Goal: Task Accomplishment & Management: Use online tool/utility

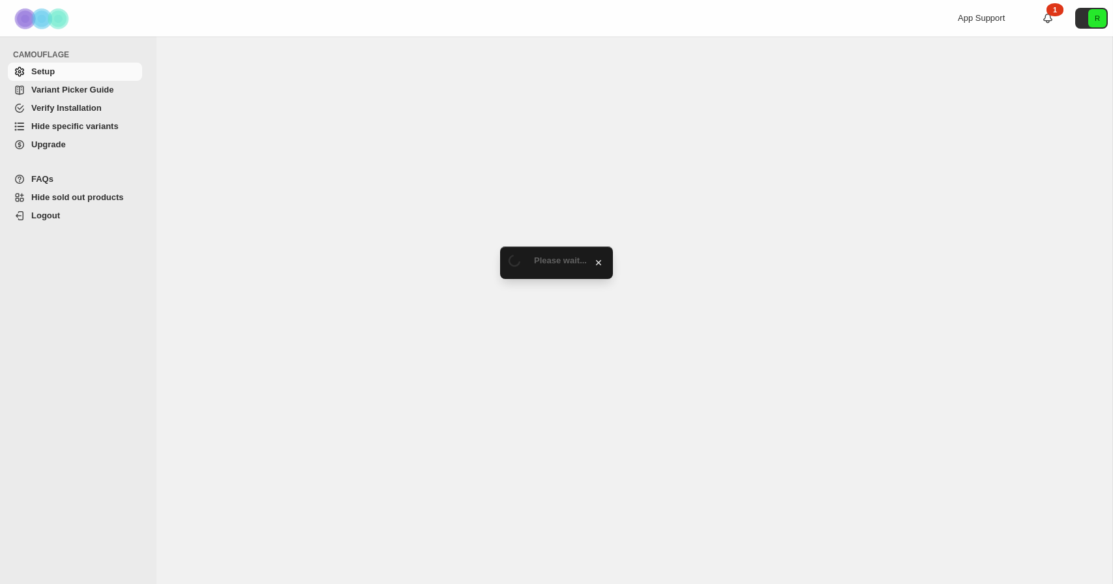
select select "******"
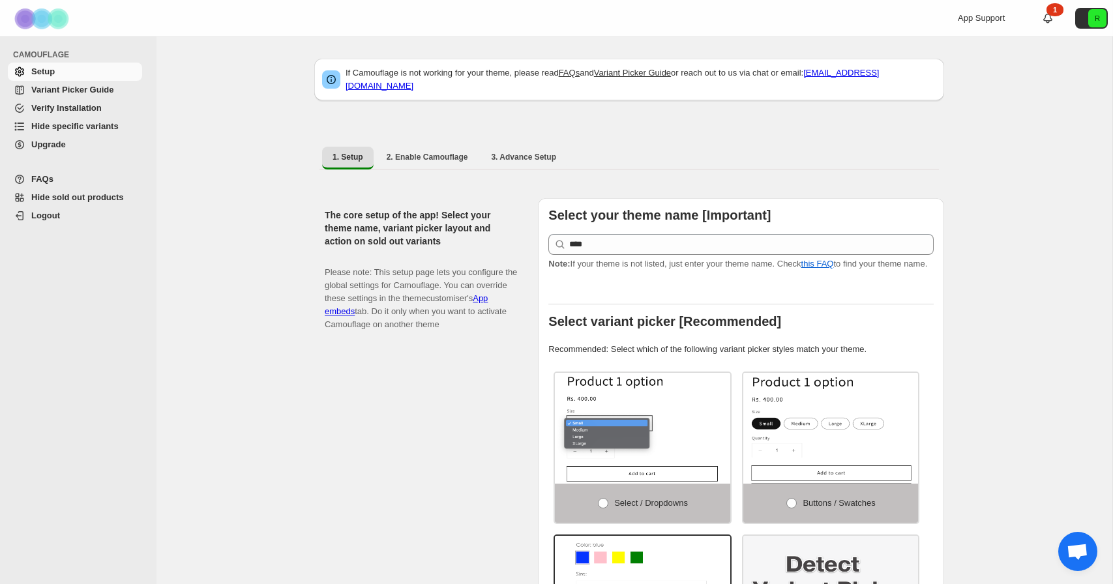
click at [96, 124] on span "Hide specific variants" at bounding box center [74, 126] width 87 height 10
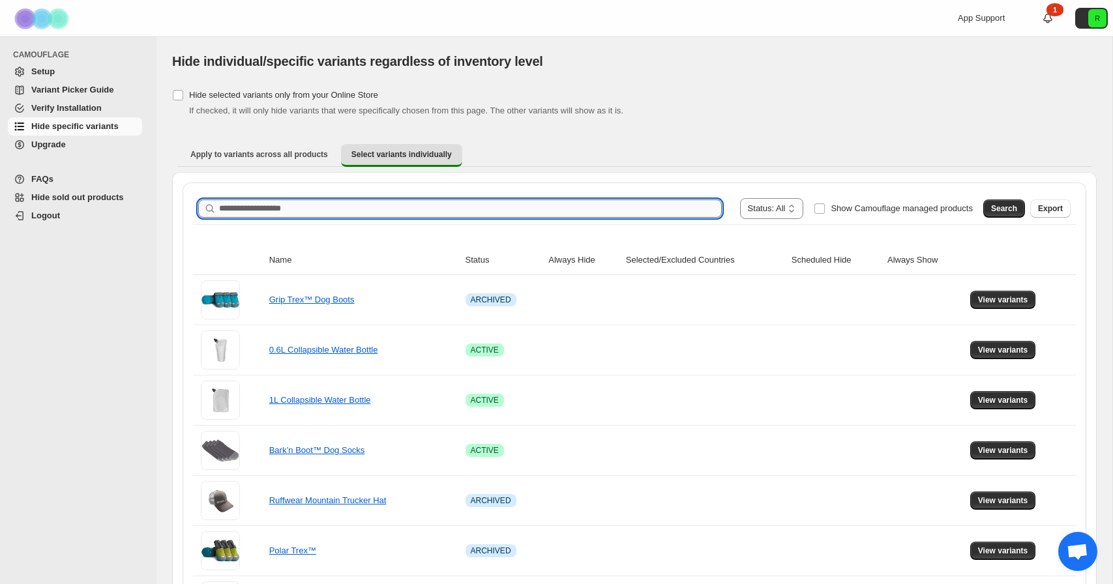
click at [441, 200] on input "Search product name" at bounding box center [470, 209] width 503 height 18
type input "********"
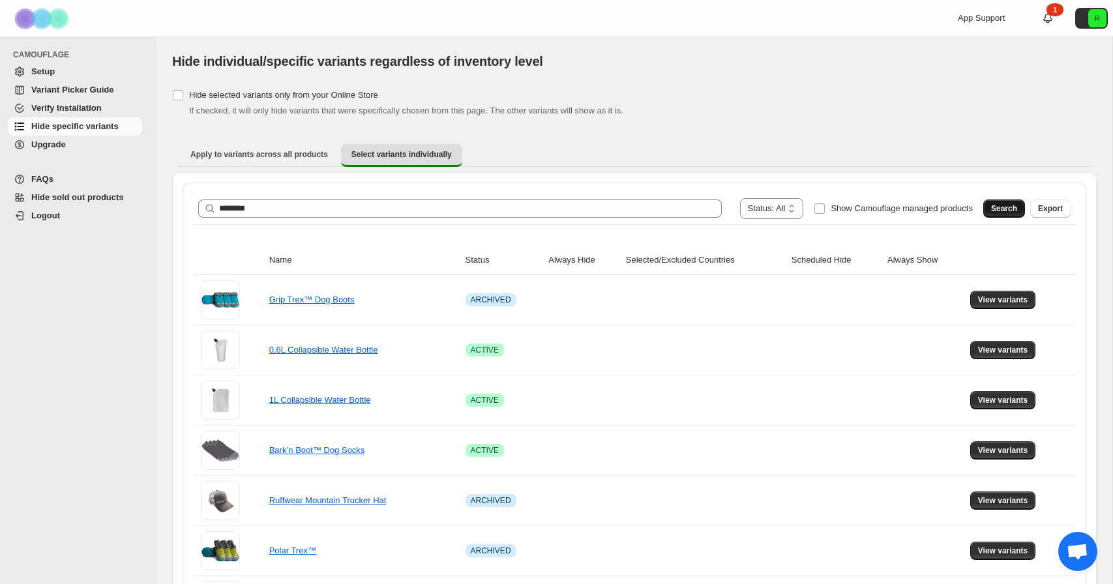
click at [1005, 211] on span "Search" at bounding box center [1004, 208] width 26 height 10
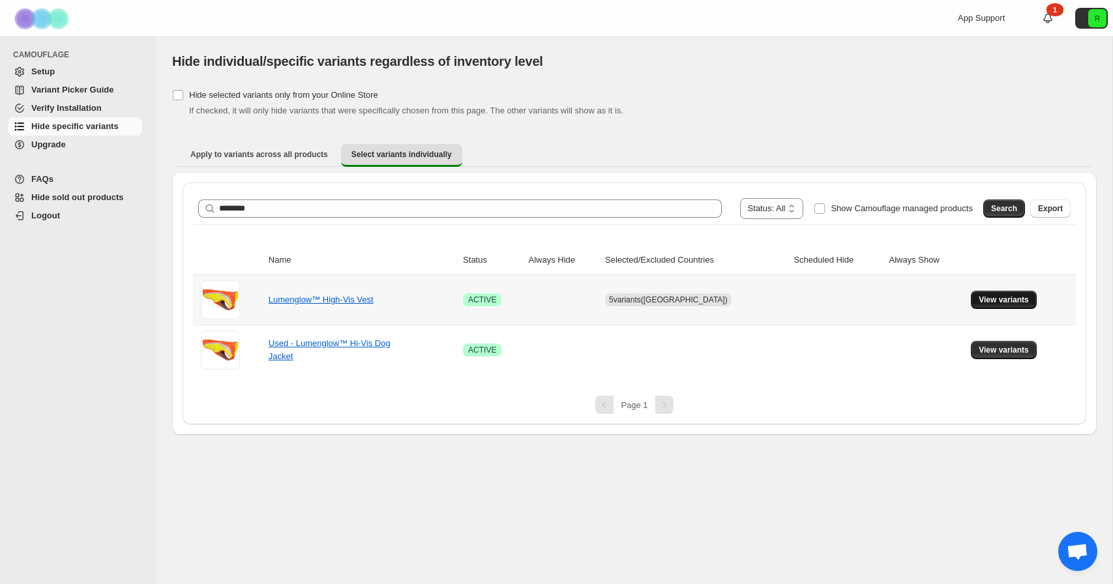
click at [1011, 297] on span "View variants" at bounding box center [1004, 300] width 50 height 10
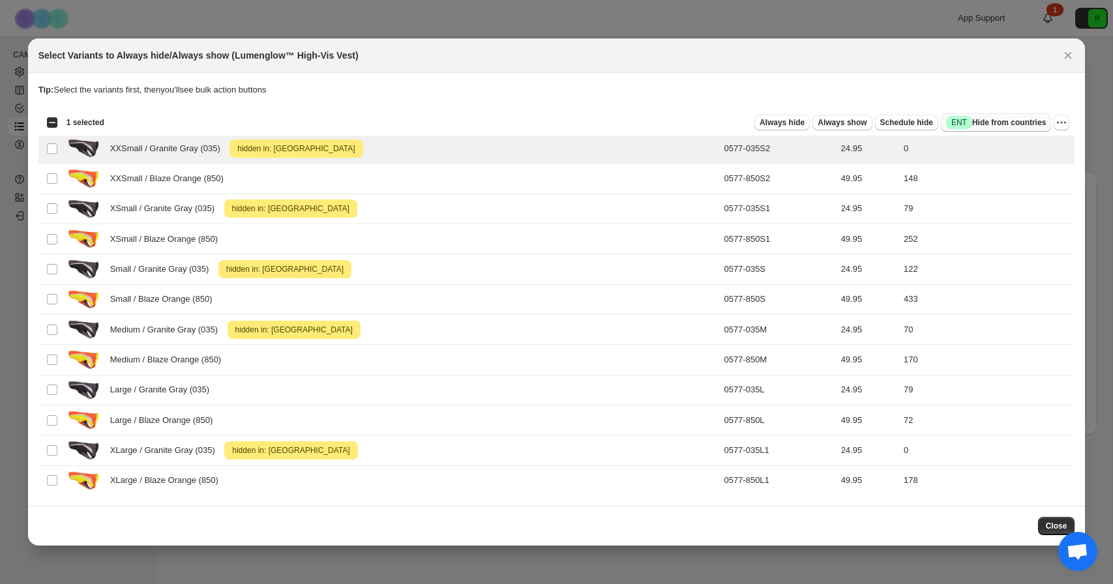
click at [966, 117] on span "Success ENT Hide from countries" at bounding box center [996, 122] width 100 height 13
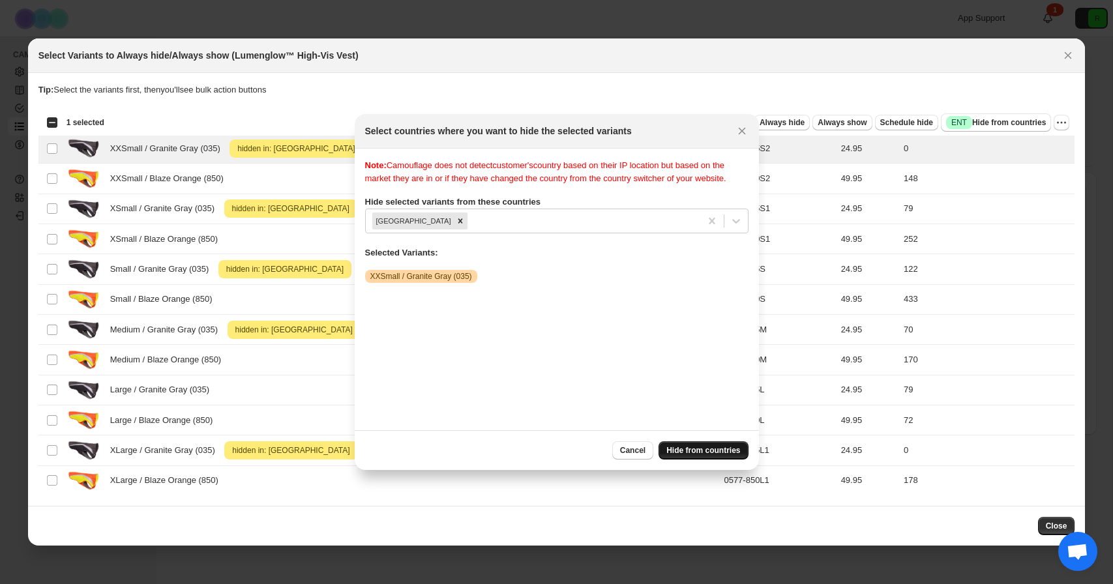
click at [705, 454] on span "Hide from countries" at bounding box center [703, 450] width 74 height 10
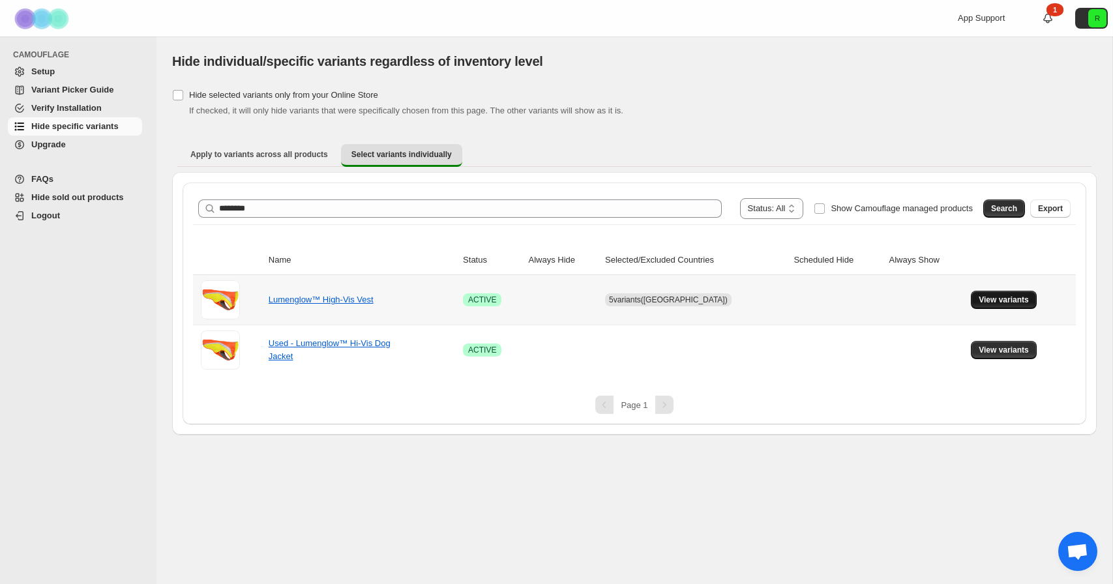
click at [988, 299] on span "View variants" at bounding box center [1004, 300] width 50 height 10
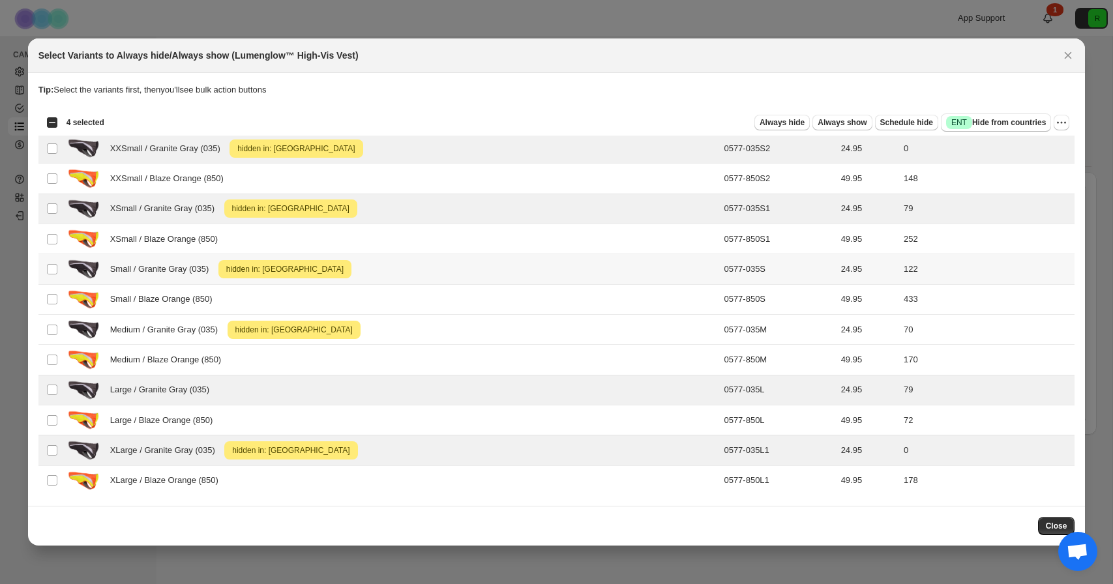
click at [46, 276] on td "Select product variant" at bounding box center [50, 269] width 25 height 30
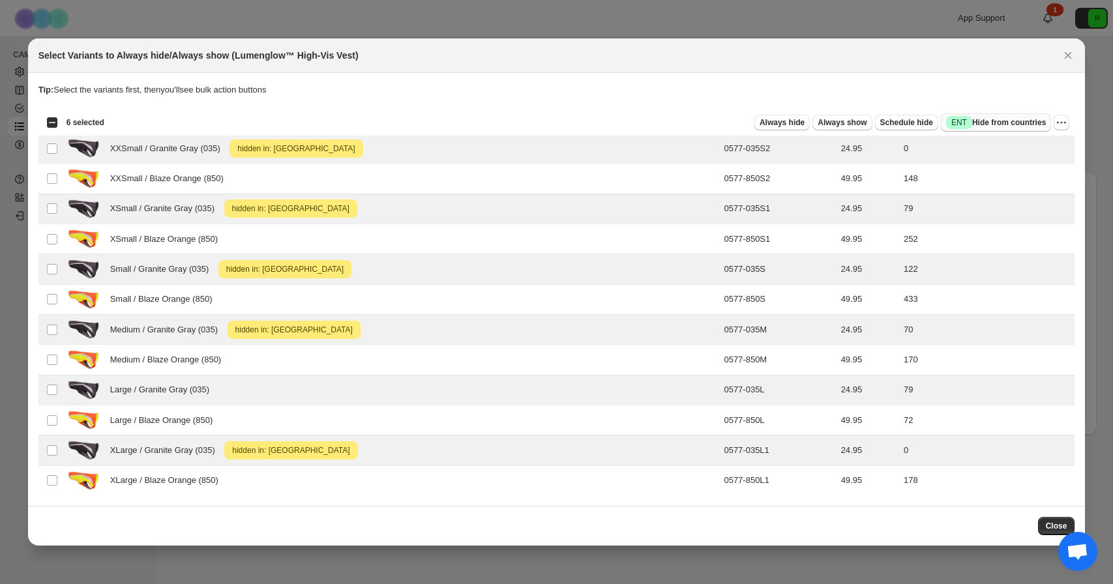
click at [985, 125] on span "Success ENT Hide from countries" at bounding box center [996, 122] width 100 height 13
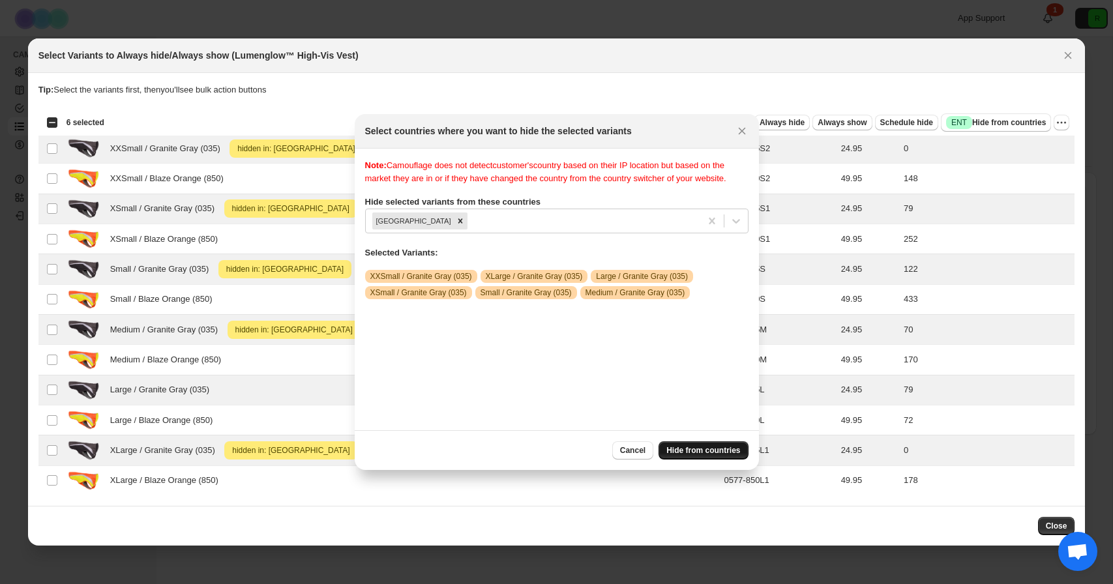
click at [687, 449] on span "Hide from countries" at bounding box center [703, 450] width 74 height 10
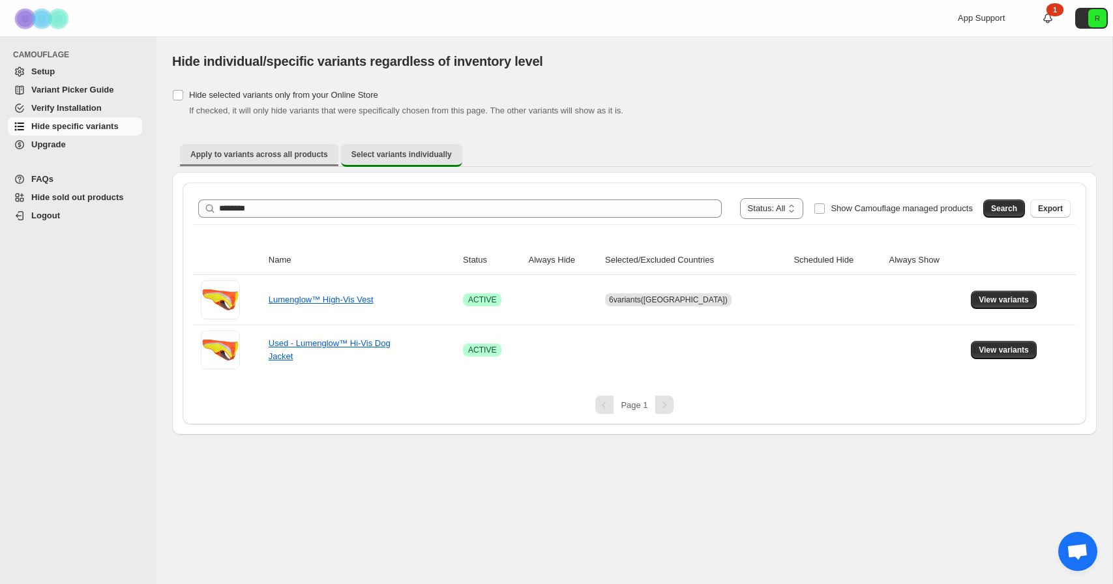
click at [297, 146] on button "Apply to variants across all products" at bounding box center [259, 154] width 158 height 21
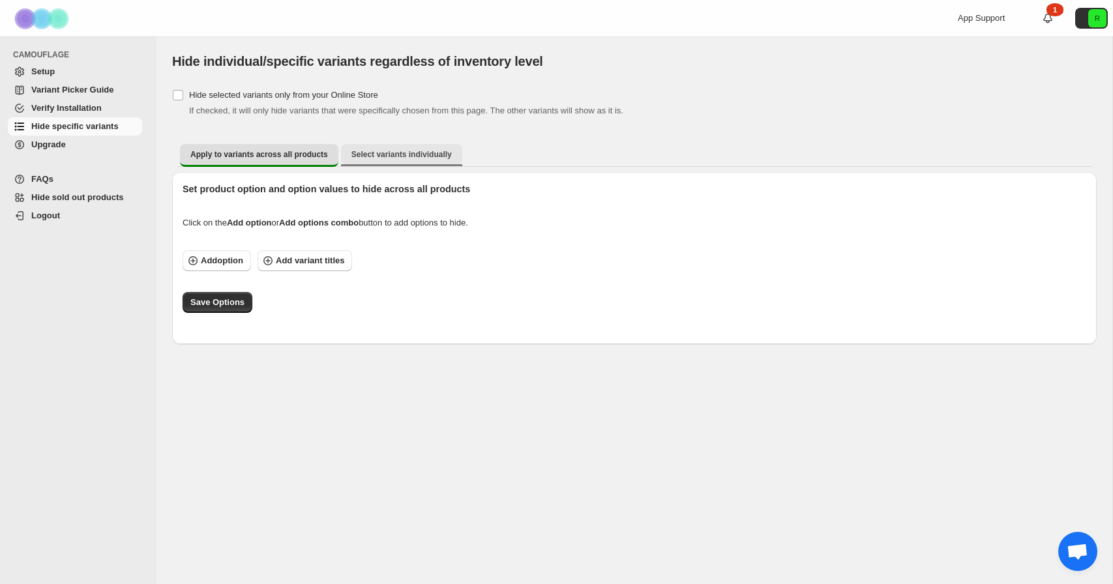
click at [397, 151] on span "Select variants individually" at bounding box center [401, 154] width 100 height 10
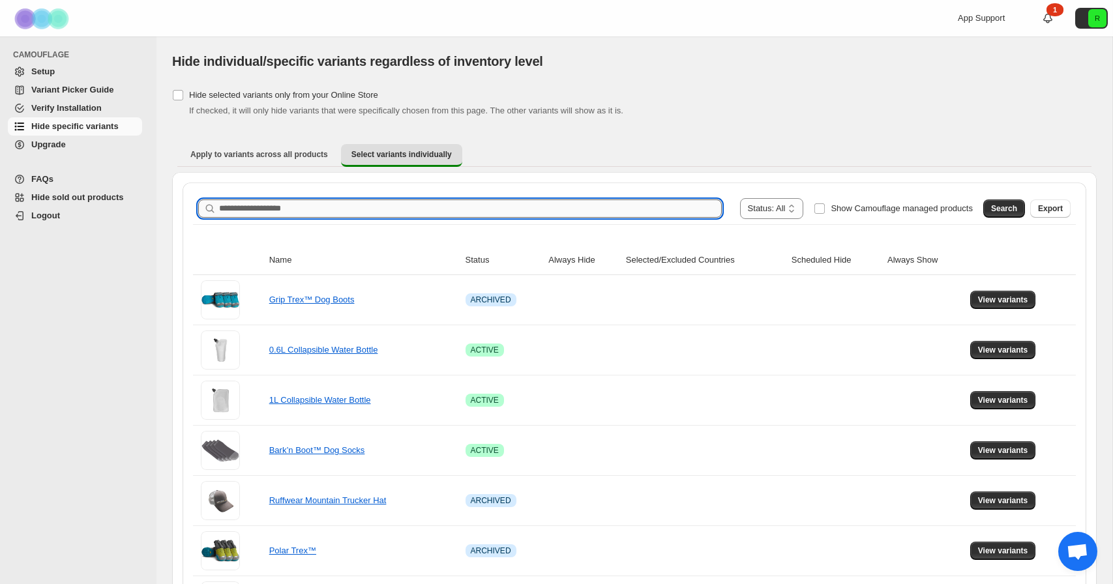
click at [478, 208] on input "Search product name" at bounding box center [470, 209] width 503 height 18
type input "*********"
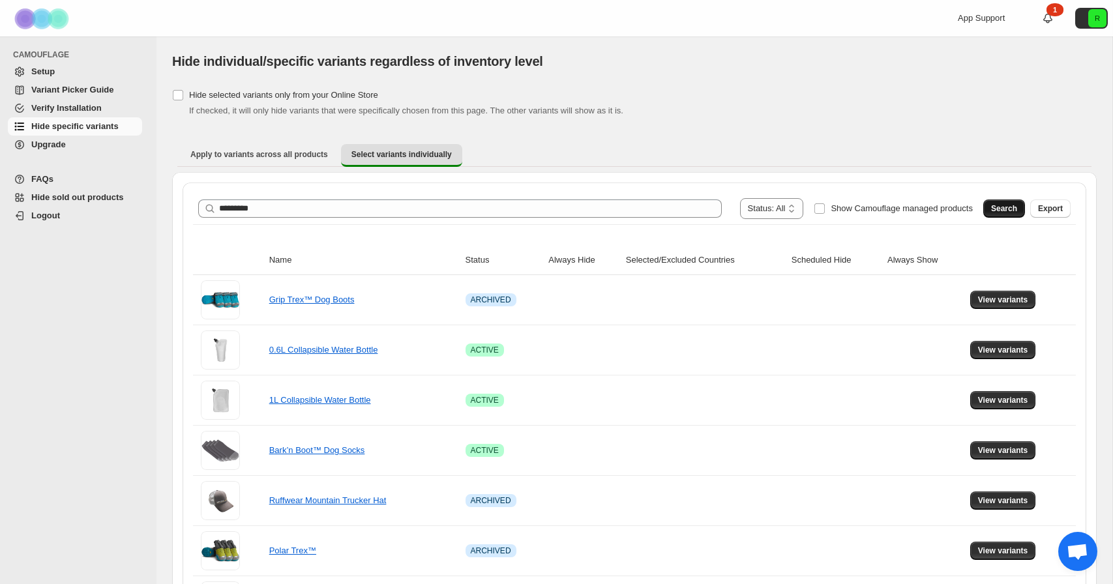
click at [987, 211] on button "Search" at bounding box center [1004, 209] width 42 height 18
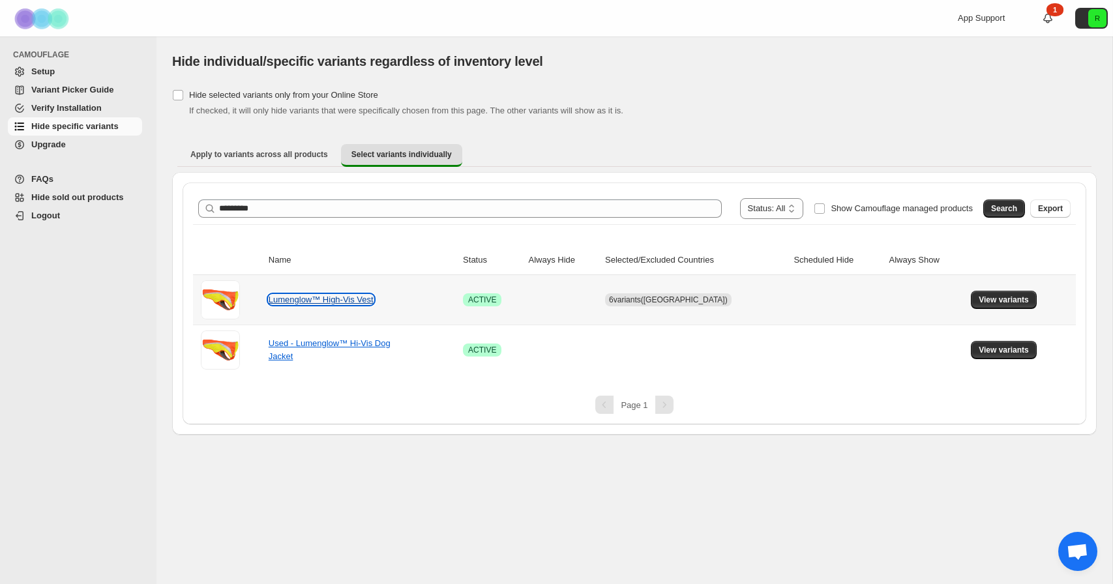
click at [344, 295] on link "Lumenglow™ High-Vis Vest" at bounding box center [321, 300] width 105 height 10
click at [1015, 301] on span "View variants" at bounding box center [1004, 300] width 50 height 10
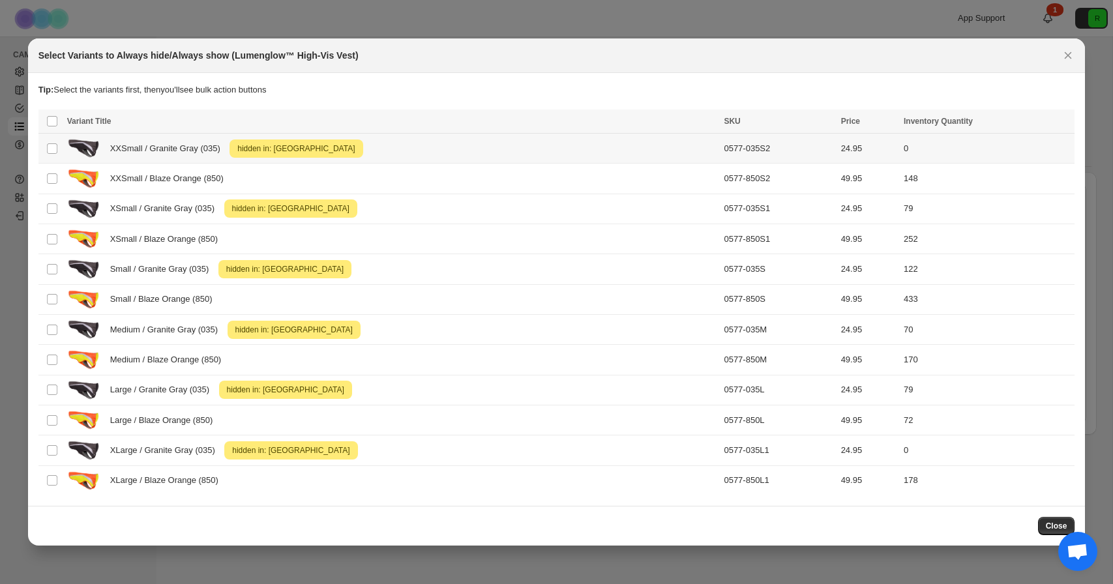
click at [290, 157] on div "XXSmall / Granite Gray (035) Attention hidden in: Canada" at bounding box center [391, 149] width 649 height 22
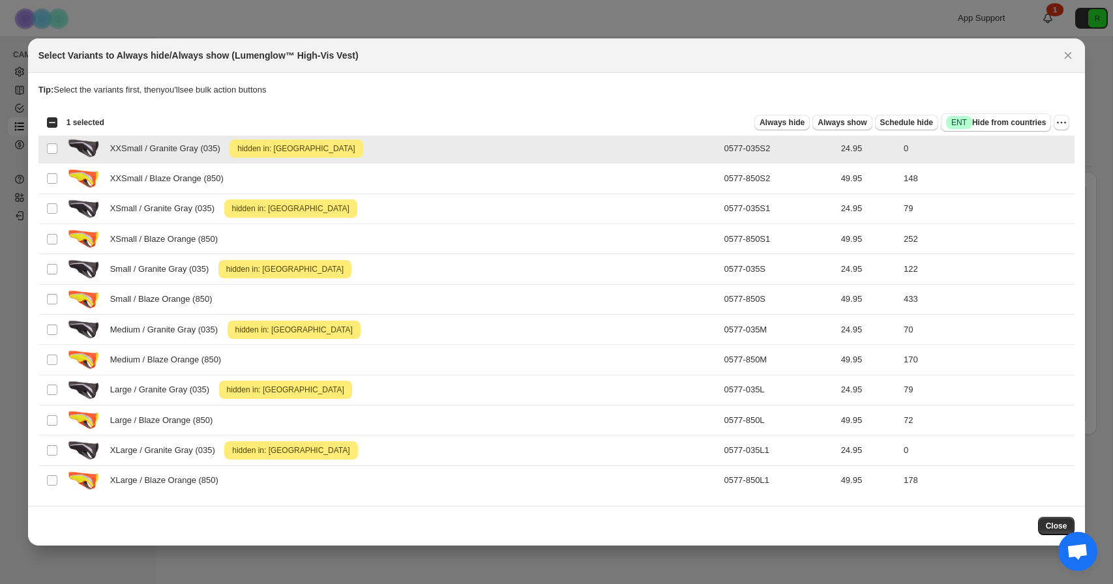
click at [290, 157] on div "XXSmall / Granite Gray (035) Attention hidden in: Canada" at bounding box center [391, 149] width 649 height 22
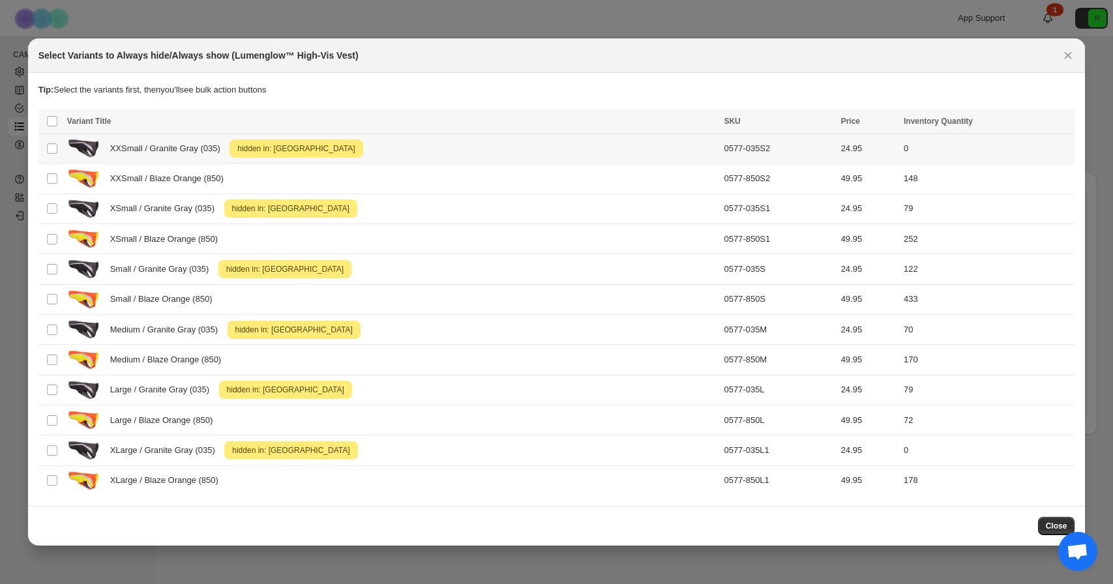
click at [378, 147] on div "XXSmall / Granite Gray (035) Attention hidden in: Canada" at bounding box center [391, 149] width 649 height 22
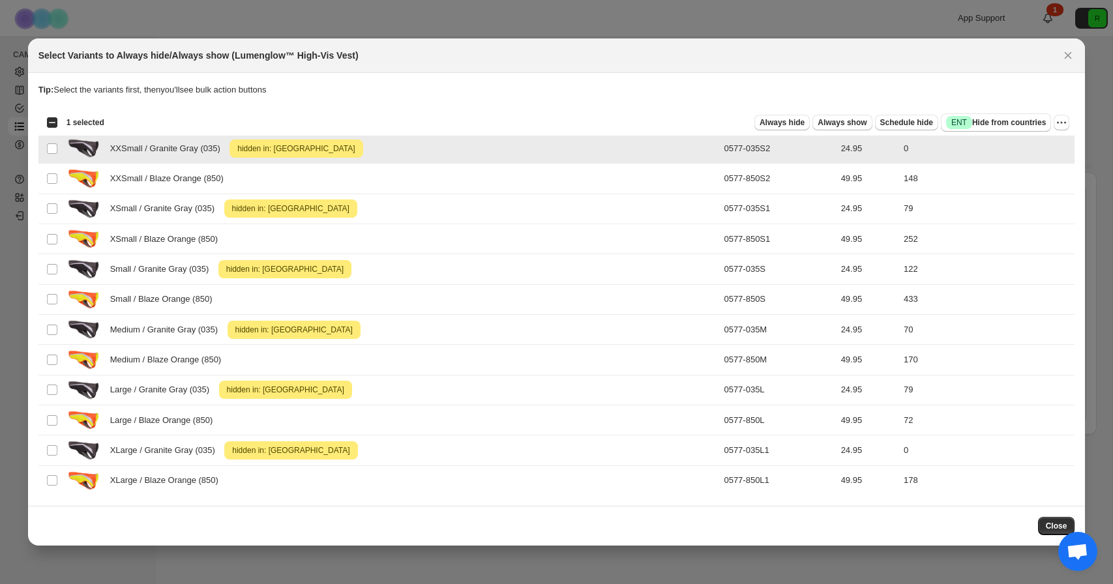
click at [378, 147] on div "XXSmall / Granite Gray (035) Attention hidden in: Canada" at bounding box center [391, 149] width 649 height 22
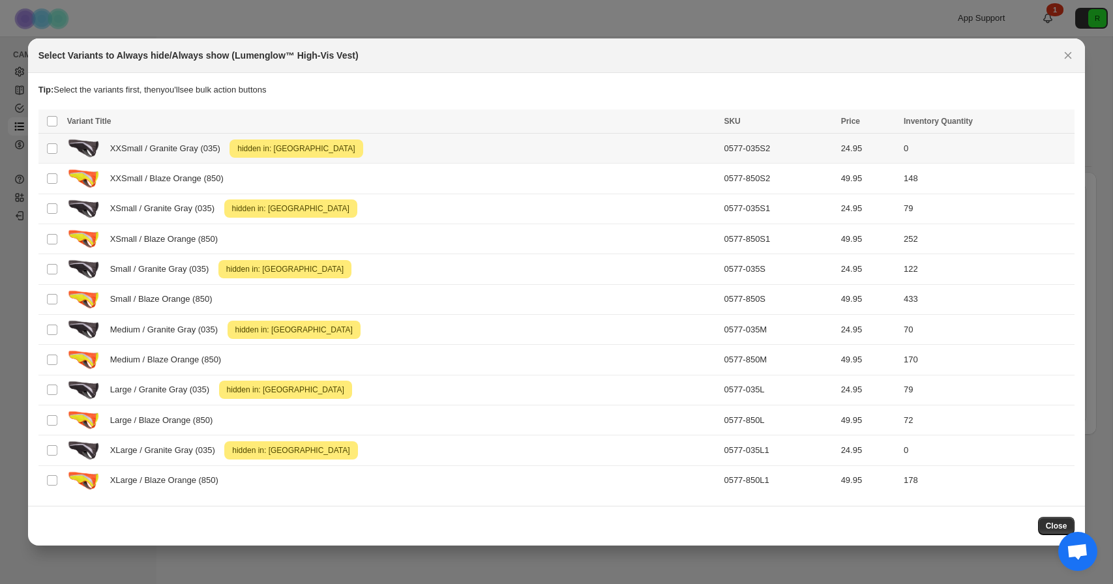
click at [250, 146] on span "hidden in: Canada" at bounding box center [296, 149] width 123 height 16
click at [788, 121] on span "Always hide" at bounding box center [782, 122] width 45 height 10
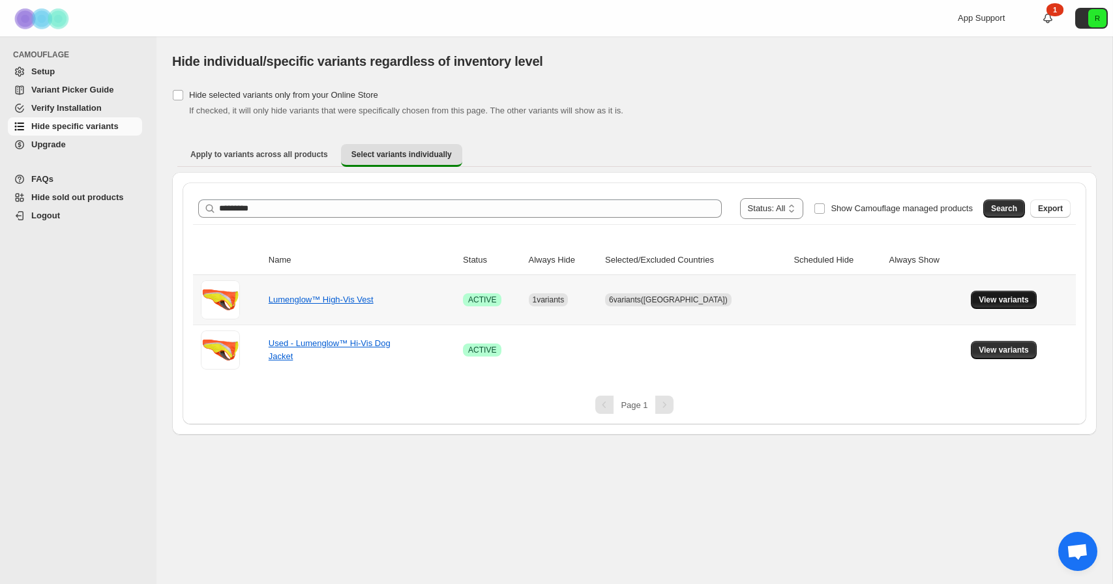
click at [994, 295] on span "View variants" at bounding box center [1004, 300] width 50 height 10
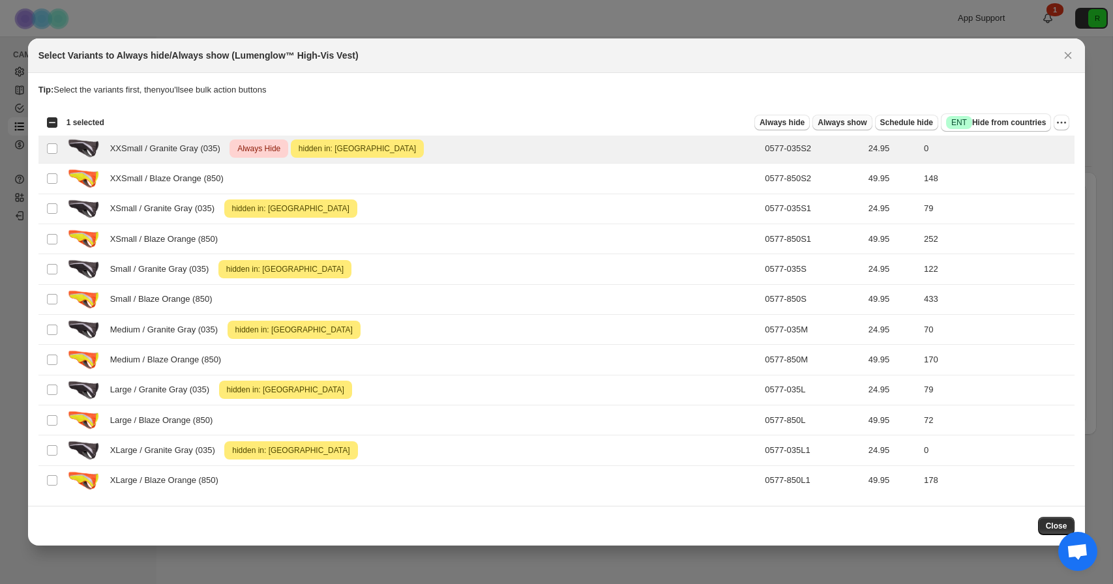
click at [818, 121] on span "Always show" at bounding box center [842, 122] width 49 height 10
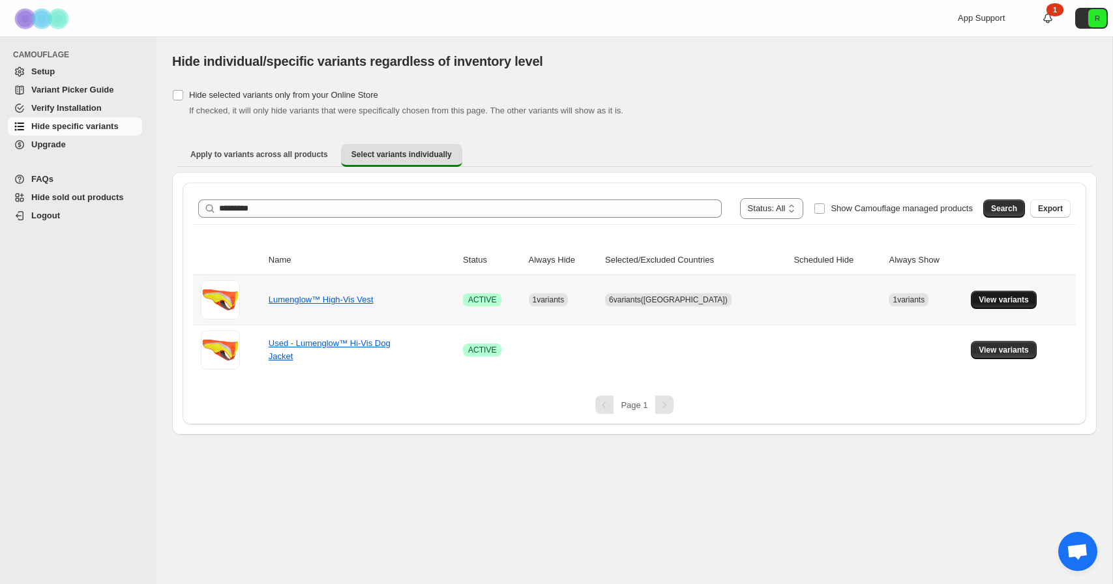
click at [997, 301] on span "View variants" at bounding box center [1004, 300] width 50 height 10
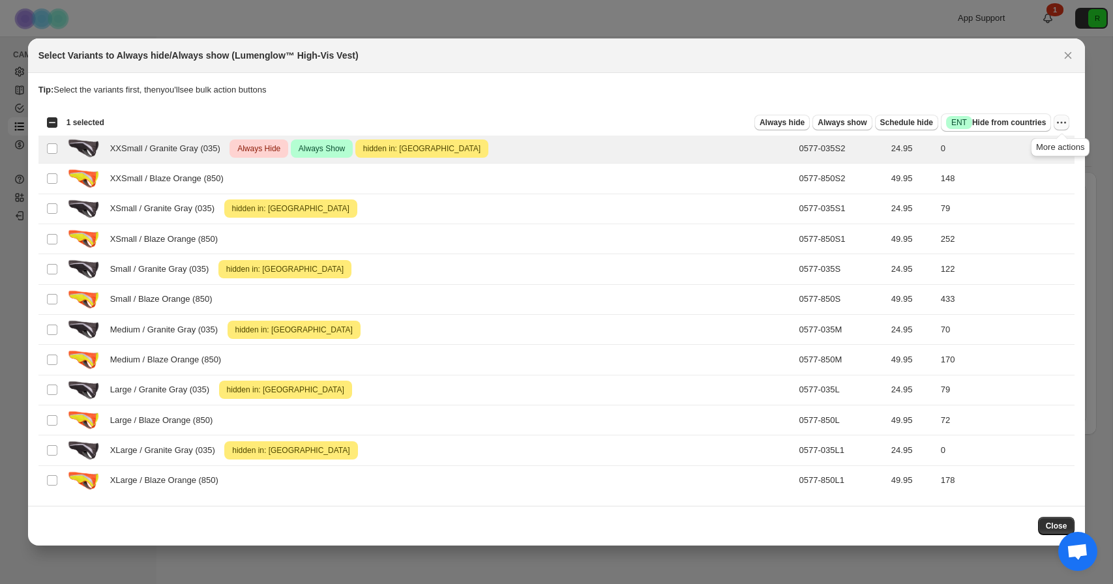
click at [1062, 124] on icon "More actions" at bounding box center [1061, 122] width 13 height 13
click at [1046, 143] on span "Undo always hide" at bounding box center [1014, 148] width 95 height 13
click at [1063, 123] on icon "More actions" at bounding box center [1061, 122] width 13 height 13
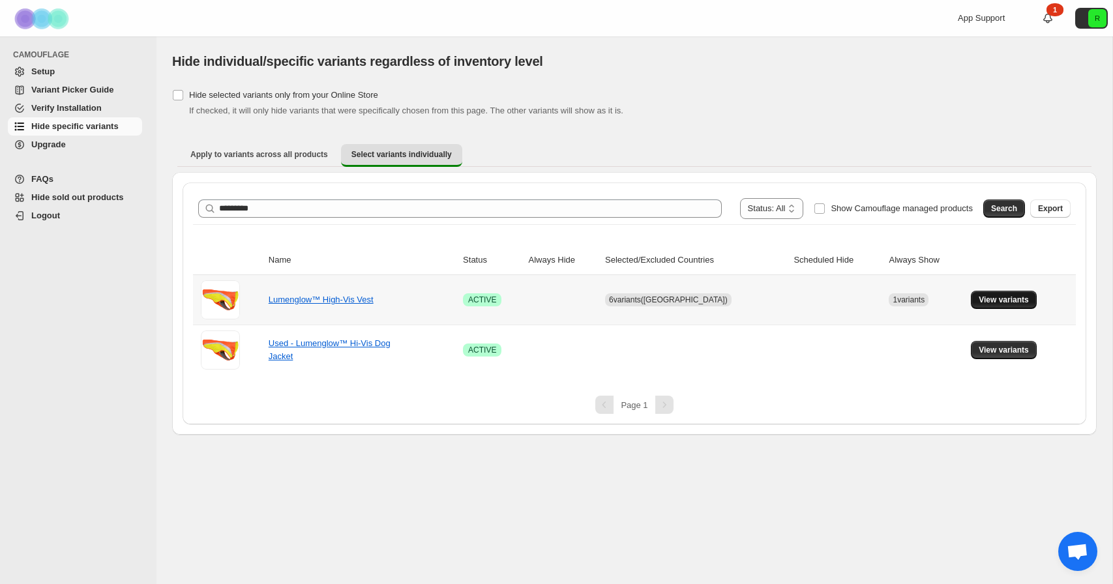
click at [1009, 299] on span "View variants" at bounding box center [1004, 300] width 50 height 10
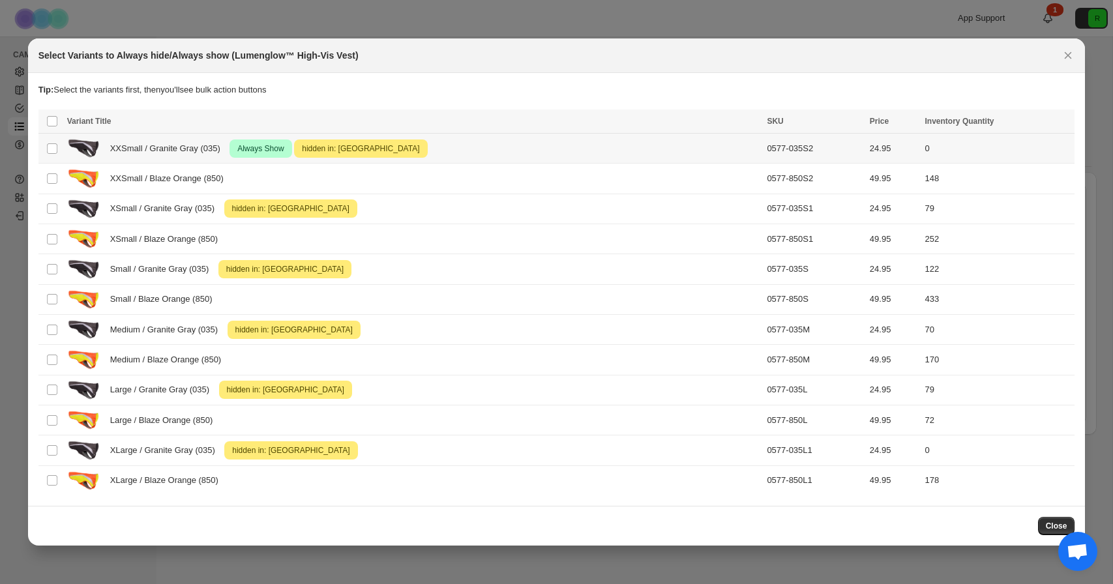
click at [533, 141] on div "XXSmall / Granite Gray (035) Success Always Show Attention hidden in: Canada" at bounding box center [413, 149] width 692 height 22
click at [1063, 125] on icon "More actions" at bounding box center [1061, 122] width 13 height 13
click at [1050, 167] on span "Undo always show" at bounding box center [1014, 170] width 95 height 13
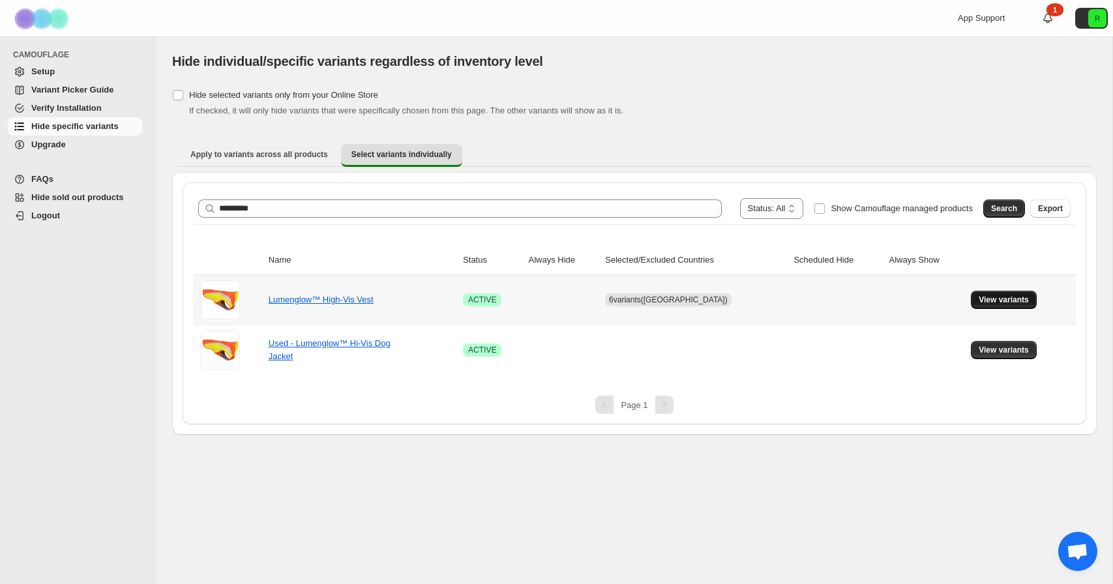
click at [1022, 297] on span "View variants" at bounding box center [1004, 300] width 50 height 10
